Goal: Transaction & Acquisition: Purchase product/service

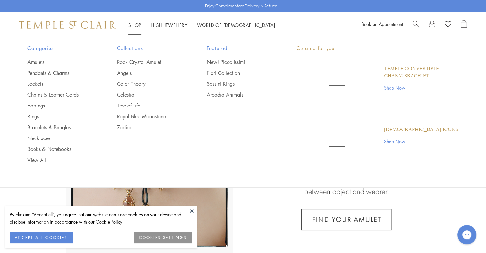
click at [137, 23] on link "Shop Shop" at bounding box center [134, 25] width 13 height 6
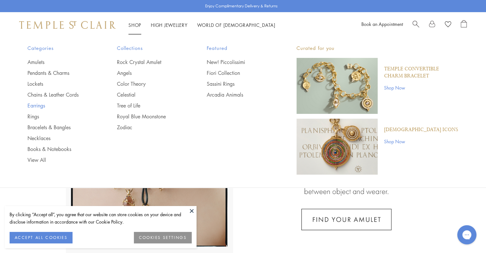
click at [41, 103] on link "Earrings" at bounding box center [59, 105] width 64 height 7
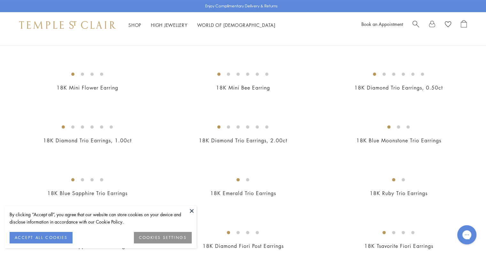
scroll to position [102, 0]
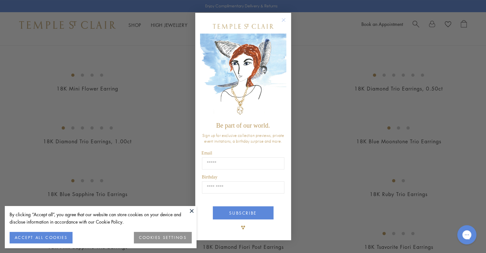
click at [286, 18] on circle "Close dialog" at bounding box center [284, 20] width 8 height 8
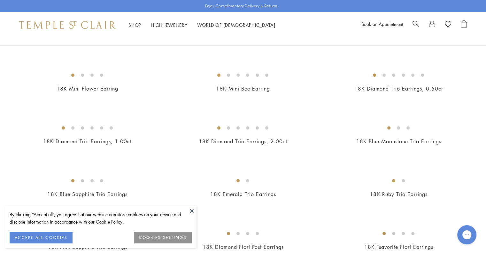
click at [194, 209] on button at bounding box center [192, 211] width 10 height 10
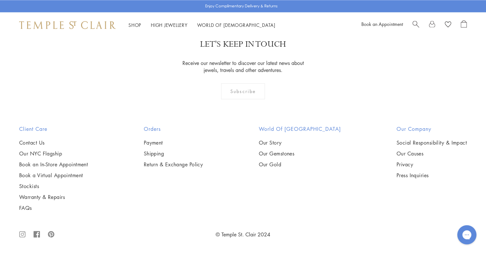
scroll to position [3349, 0]
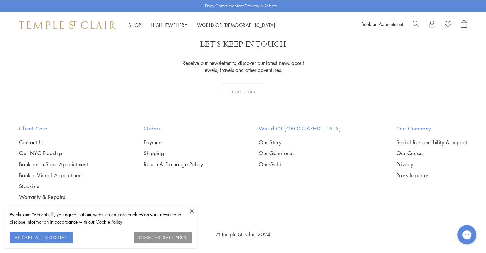
scroll to position [3183, 0]
click at [0, 0] on img at bounding box center [0, 0] width 0 height 0
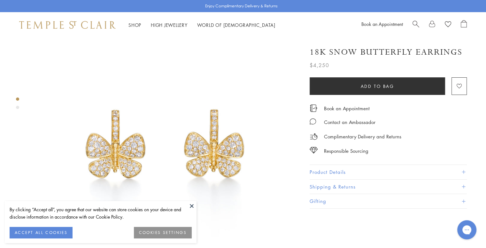
scroll to position [13, 0]
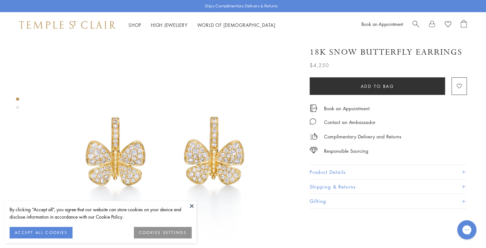
click at [415, 81] on button "Add to bag" at bounding box center [377, 86] width 135 height 18
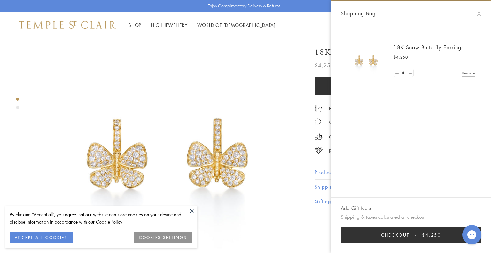
click at [479, 12] on button "Close Shopping Bag" at bounding box center [478, 13] width 5 height 5
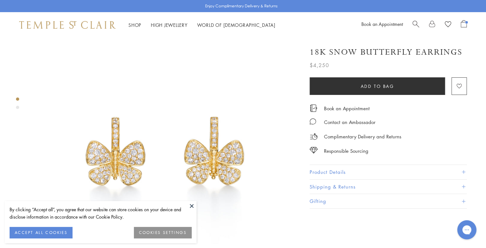
click at [463, 172] on span at bounding box center [464, 172] width 4 height 4
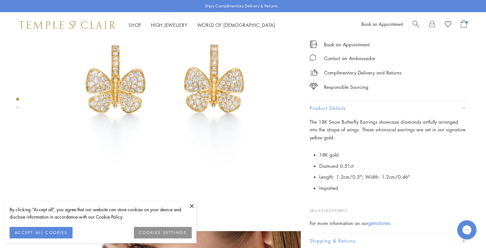
scroll to position [141, 0]
